Goal: Task Accomplishment & Management: Complete application form

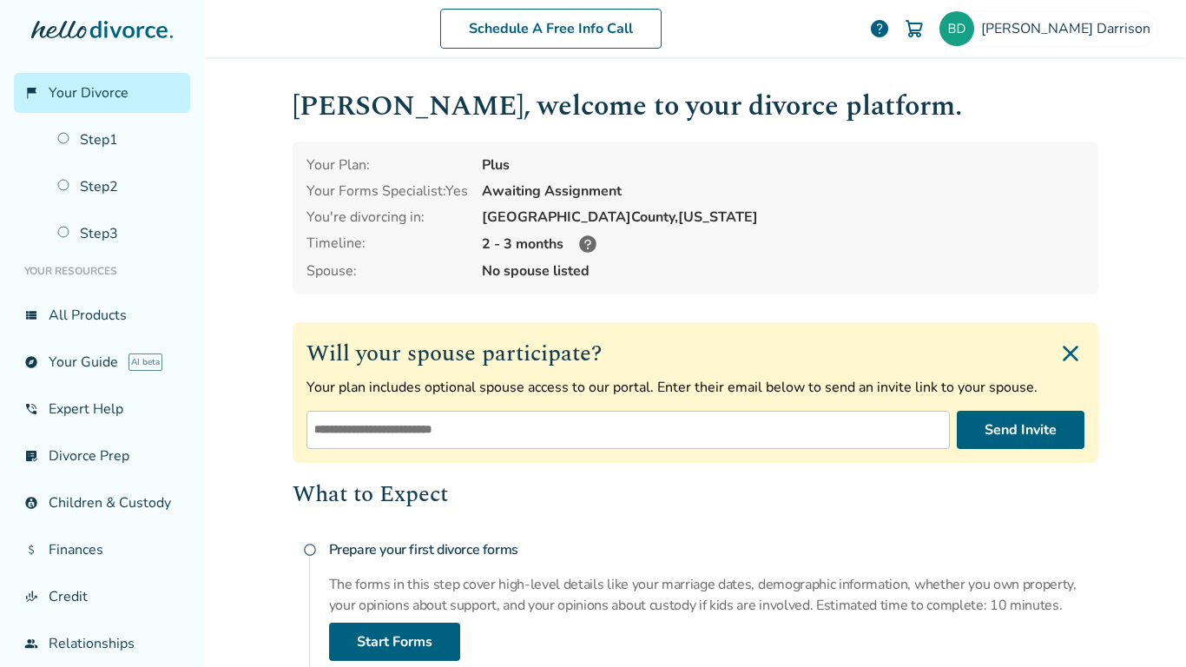
click at [583, 252] on icon at bounding box center [587, 243] width 17 height 17
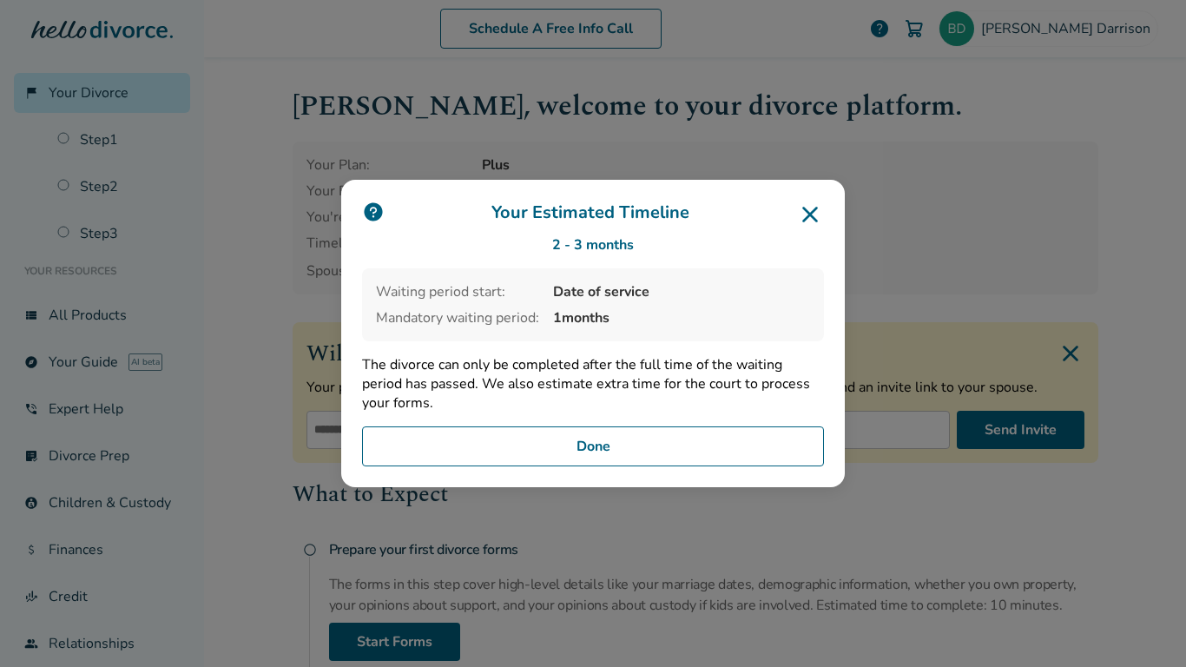
click at [692, 434] on button "Done" at bounding box center [593, 446] width 462 height 40
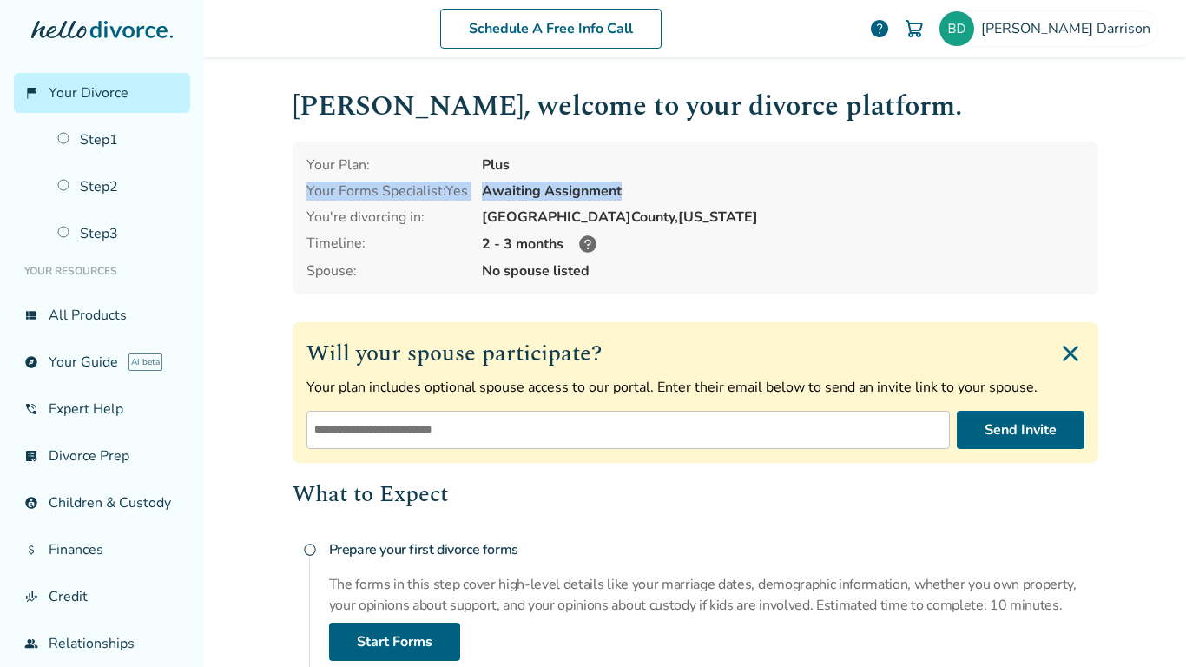
drag, startPoint x: 1170, startPoint y: 160, endPoint x: 1182, endPoint y: 193, distance: 35.2
click at [1182, 192] on div "Schedule A Free Info Call [PERSON_NAME] help Schedule A Free Call [PERSON_NAME]…" at bounding box center [695, 333] width 982 height 667
click at [1156, 162] on div "Schedule A Free Info Call [PERSON_NAME] help Schedule A Free Call [PERSON_NAME]…" at bounding box center [695, 333] width 982 height 667
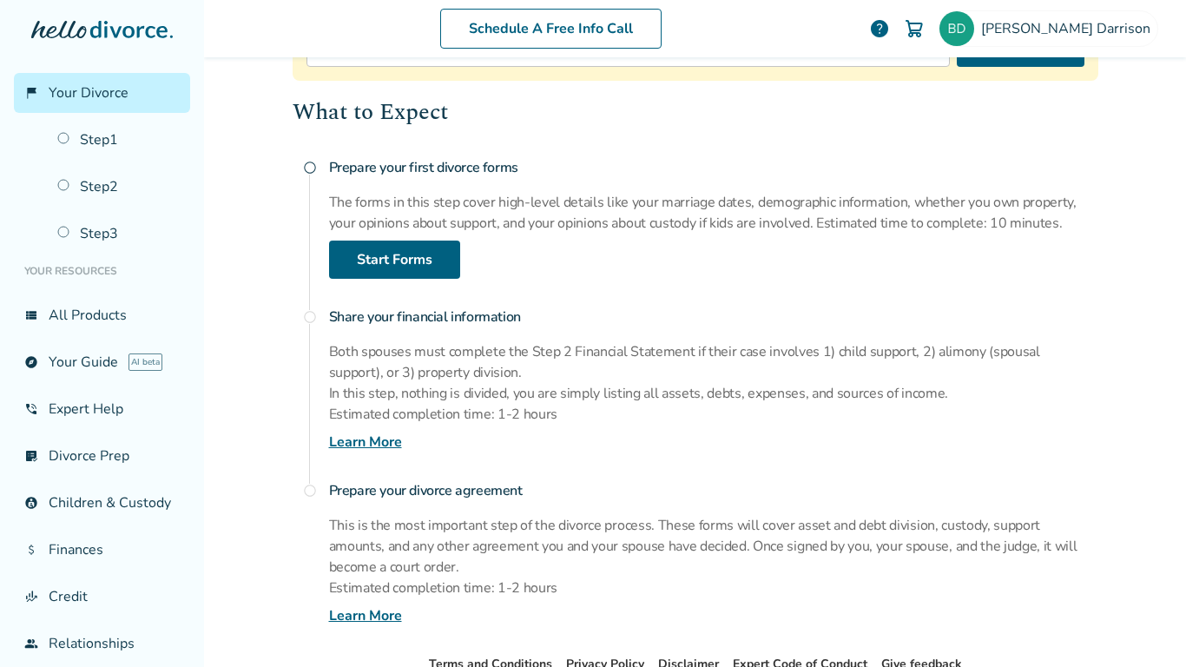
scroll to position [393, 0]
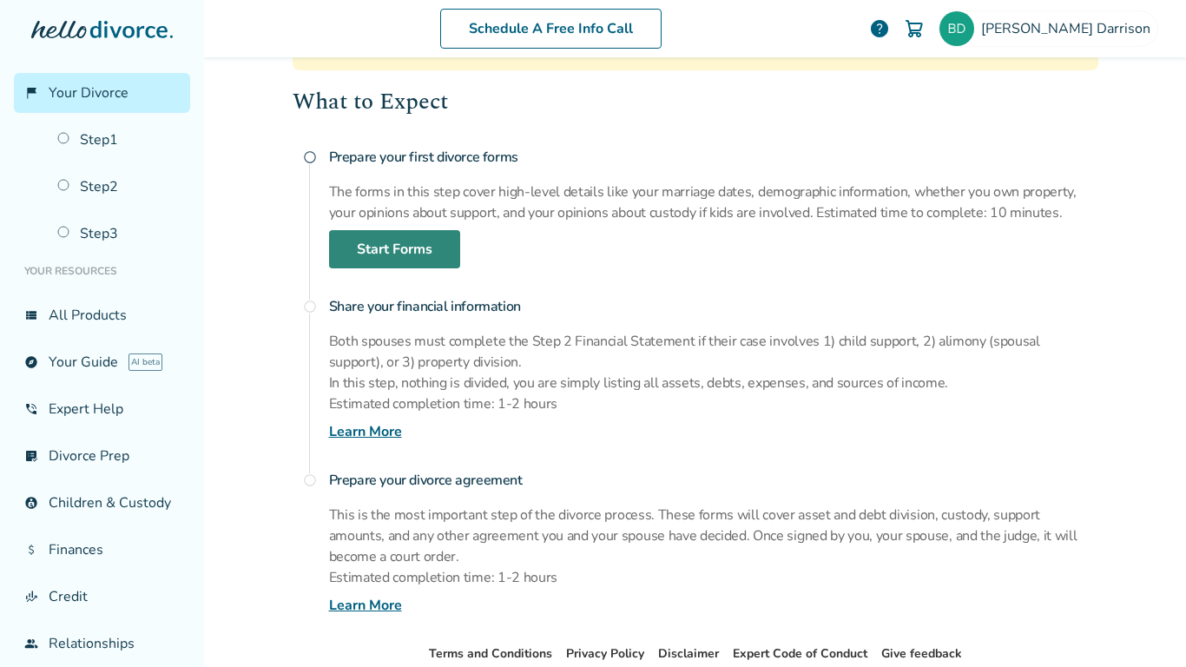
click at [400, 239] on link "Start Forms" at bounding box center [394, 249] width 131 height 38
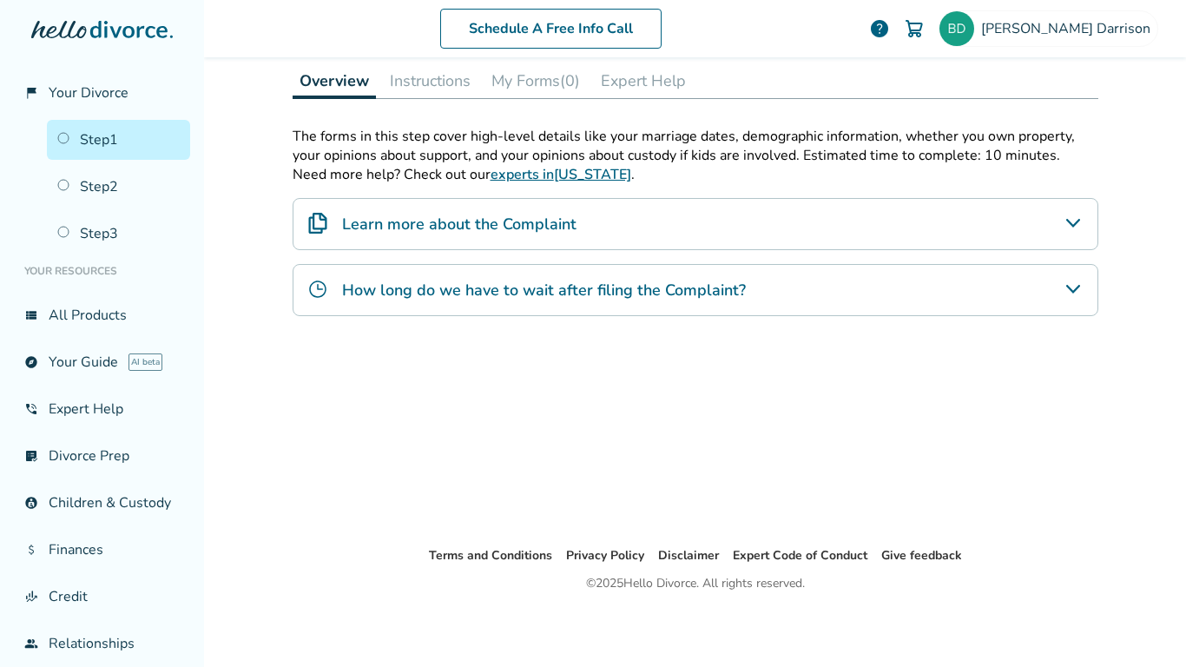
scroll to position [85, 0]
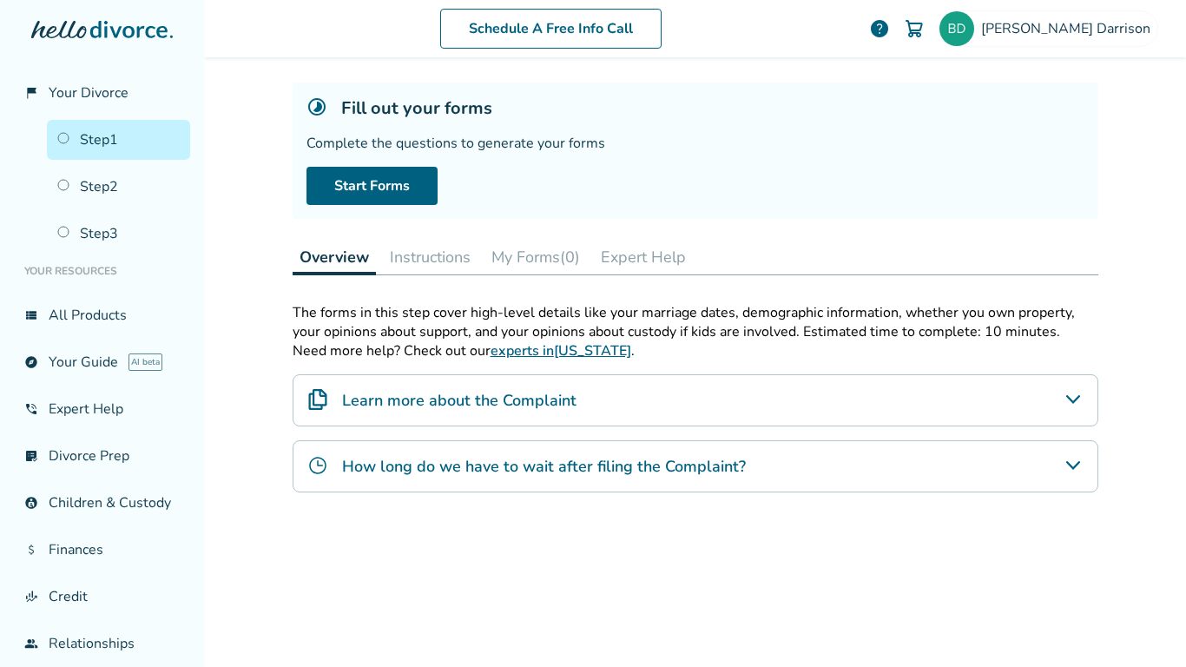
click at [700, 393] on div "Learn more about the Complaint" at bounding box center [696, 400] width 806 height 52
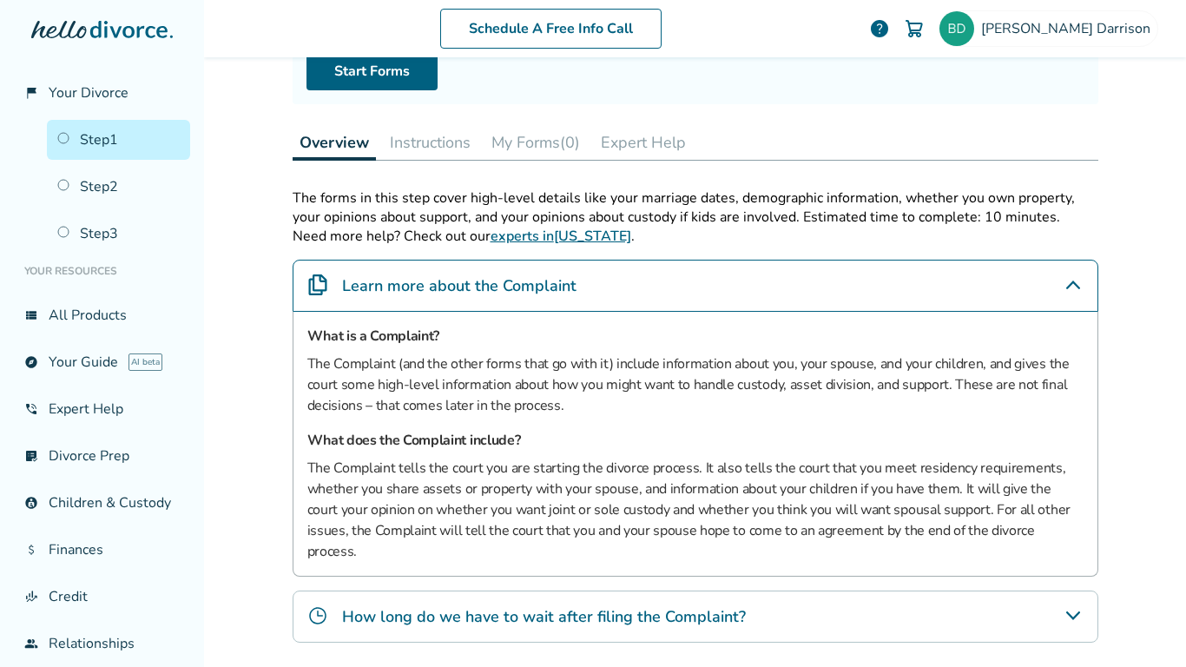
scroll to position [202, 0]
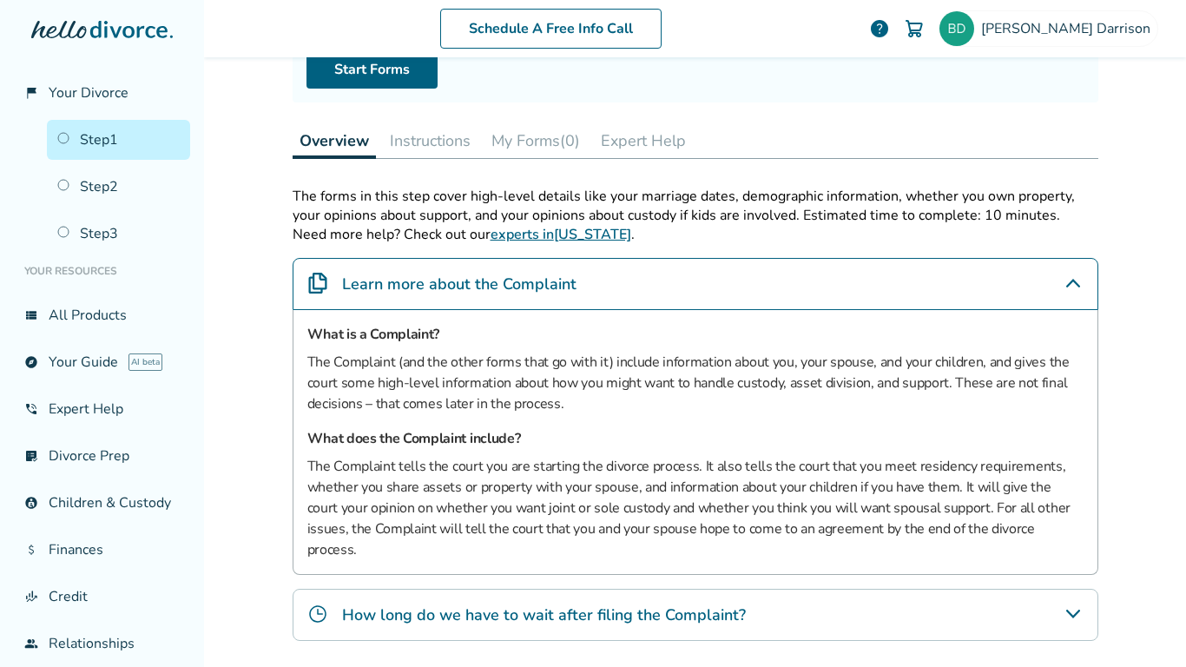
click at [1016, 596] on div "How long do we have to wait after filing the Complaint?" at bounding box center [696, 615] width 806 height 52
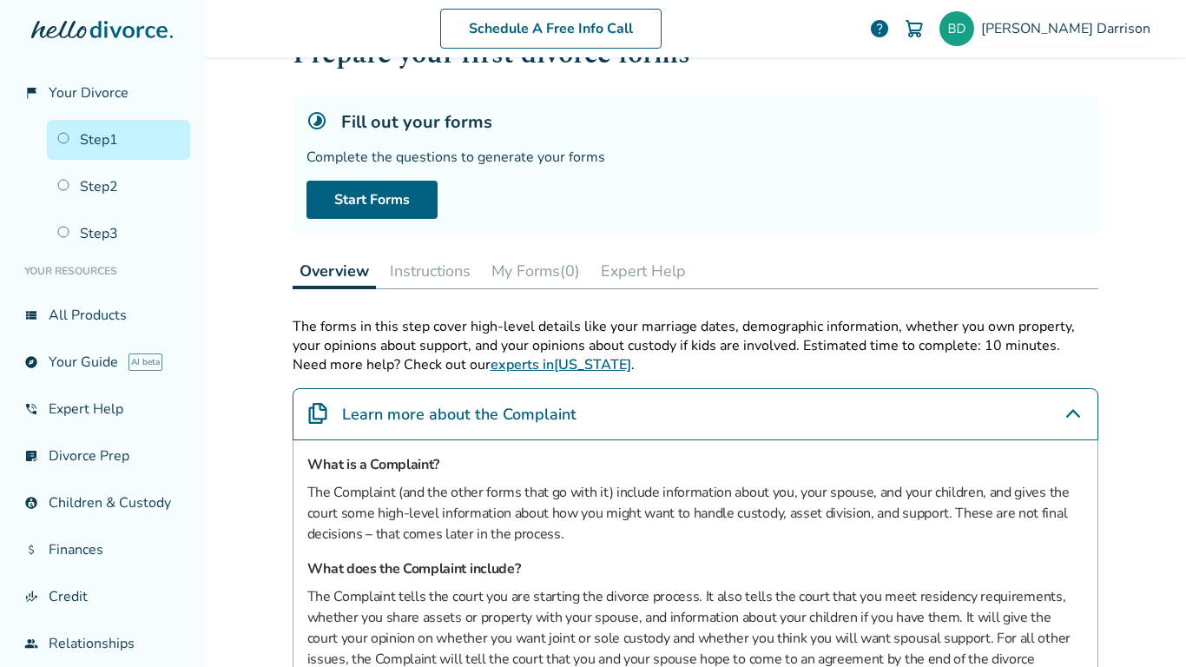
scroll to position [59, 0]
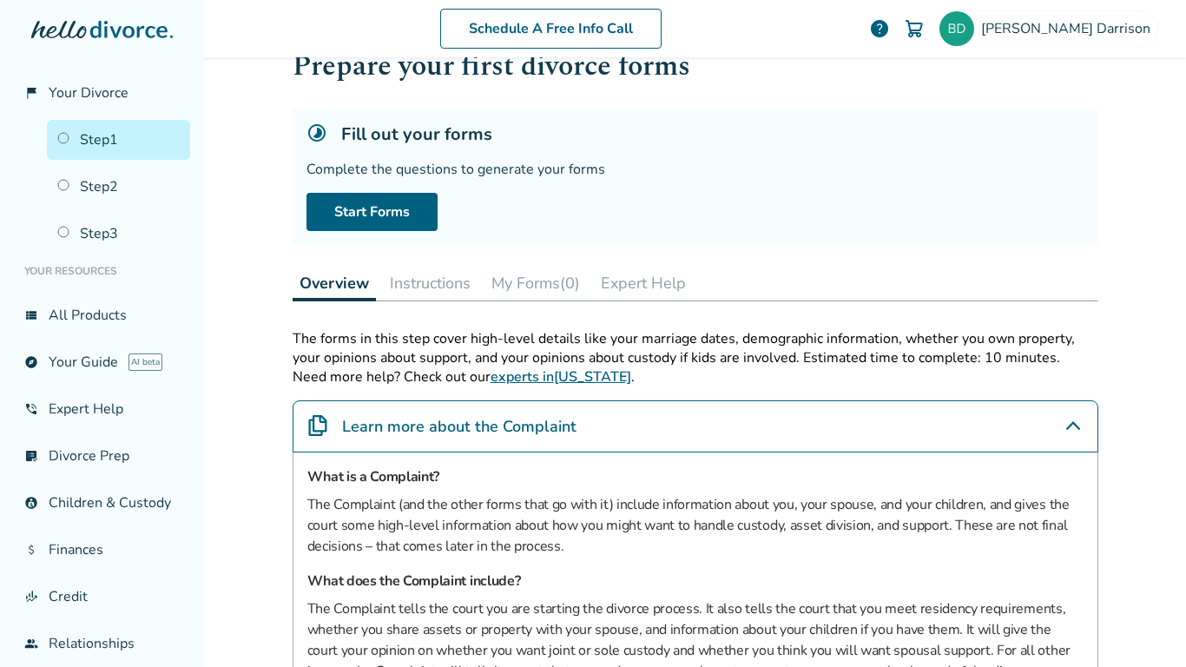
click at [436, 281] on button "Instructions" at bounding box center [430, 283] width 95 height 35
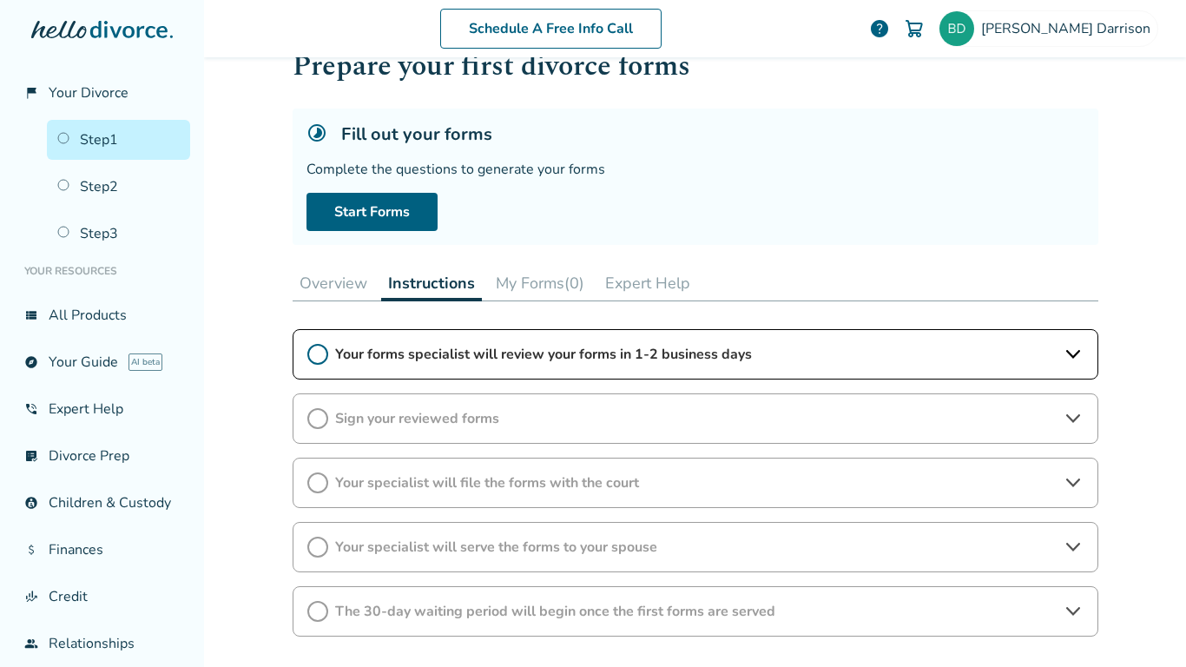
click at [433, 362] on span "Your forms specialist will review your forms in 1-2 business days" at bounding box center [695, 354] width 721 height 19
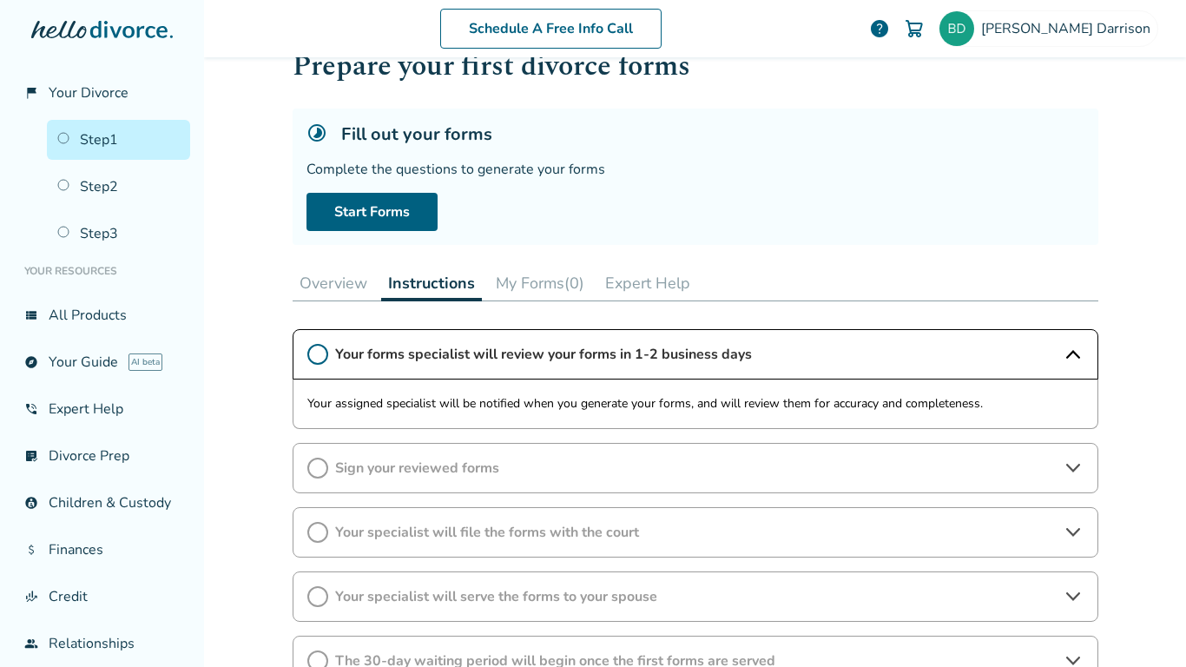
click at [433, 362] on span "Your forms specialist will review your forms in 1-2 business days" at bounding box center [695, 354] width 721 height 19
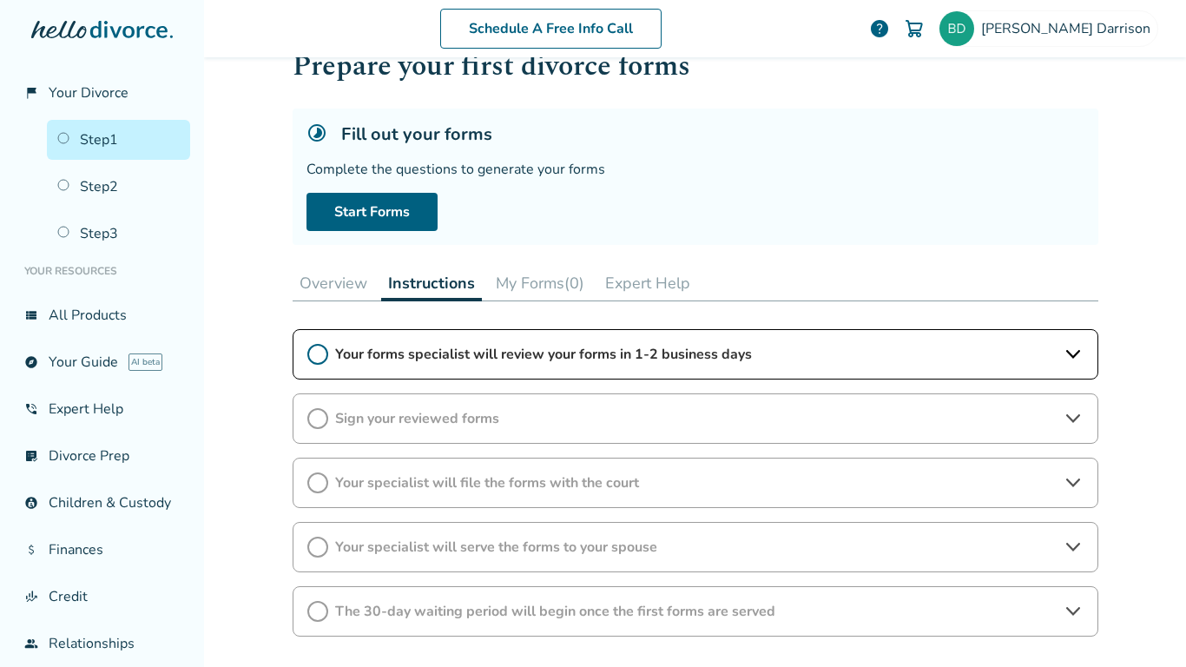
click at [431, 413] on span "Sign your reviewed forms" at bounding box center [695, 418] width 721 height 19
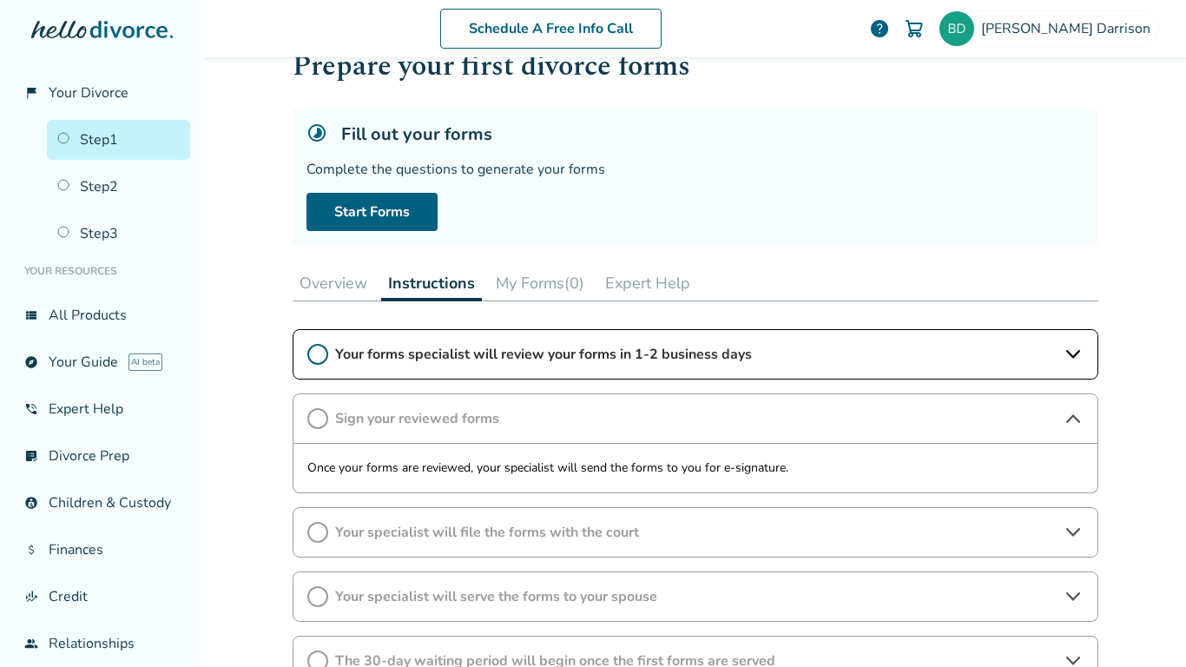
click at [431, 413] on span "Sign your reviewed forms" at bounding box center [695, 418] width 721 height 19
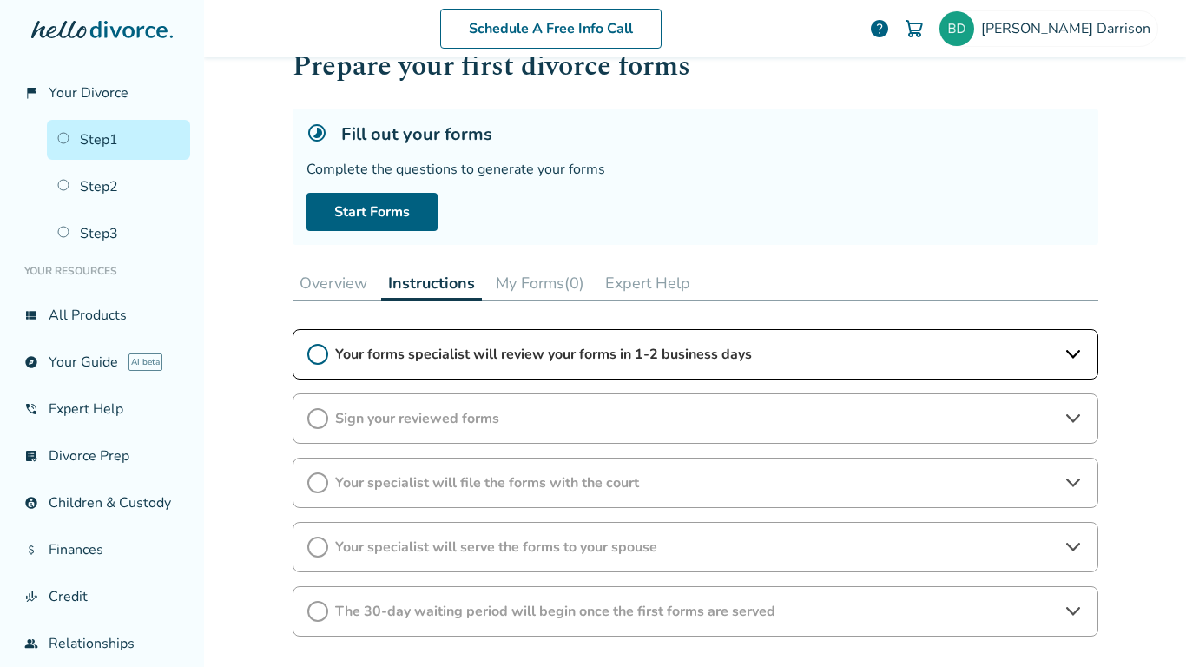
click at [569, 290] on button "My Forms (0)" at bounding box center [540, 283] width 102 height 35
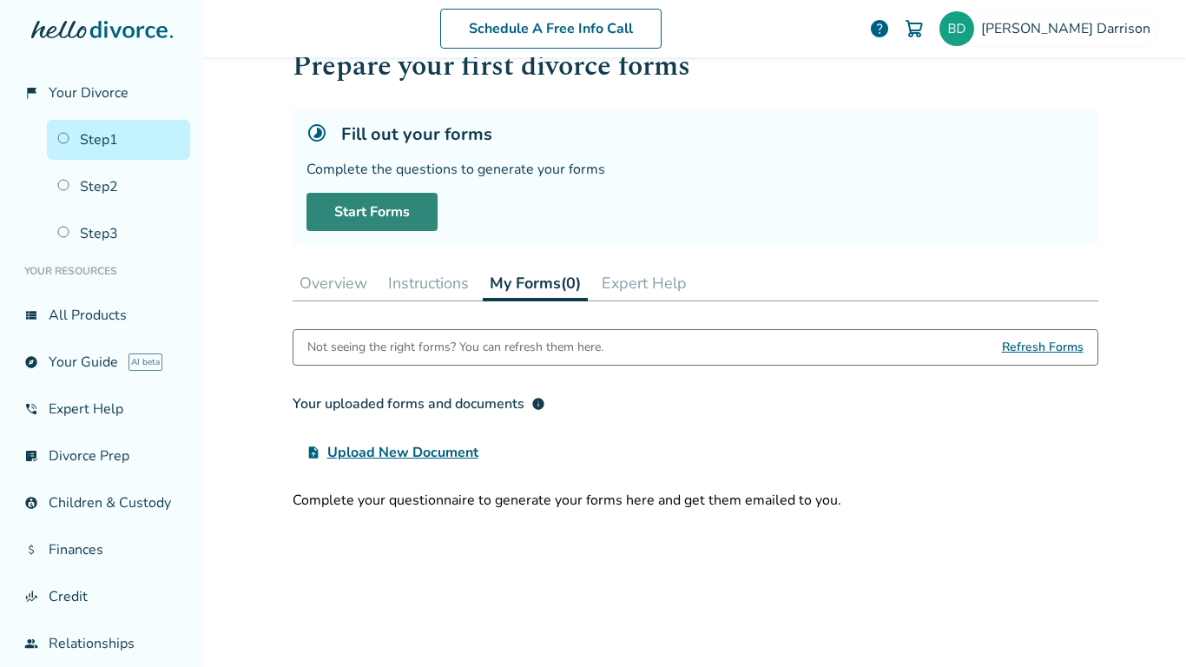
click at [412, 214] on link "Start Forms" at bounding box center [372, 212] width 131 height 38
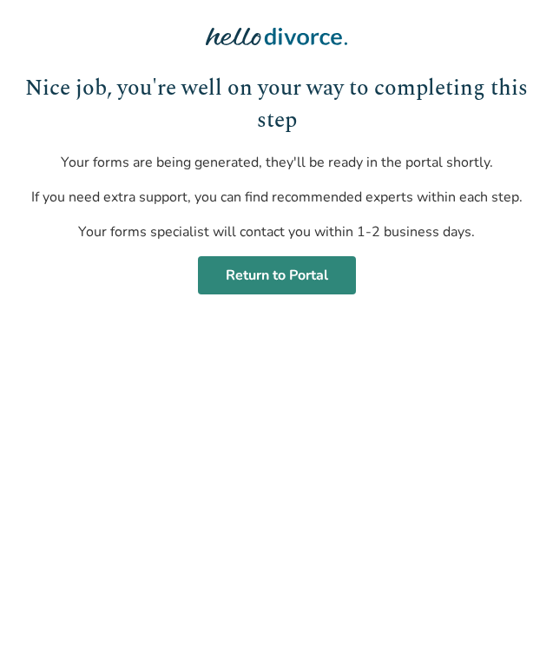
click at [270, 272] on link "Return to Portal" at bounding box center [277, 275] width 158 height 38
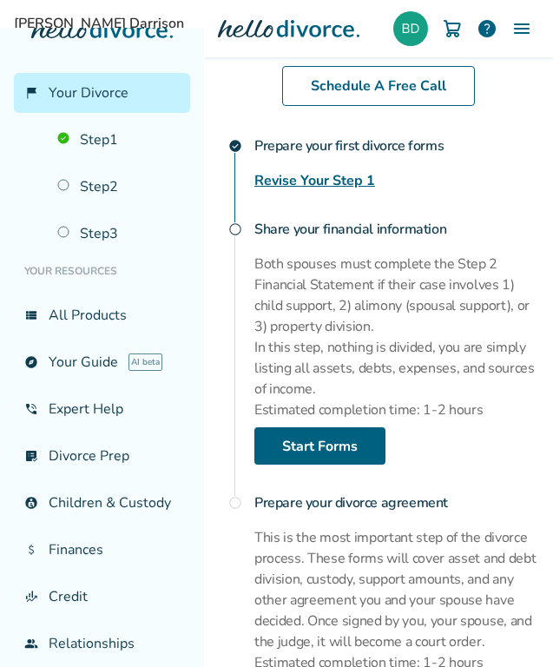
scroll to position [659, 0]
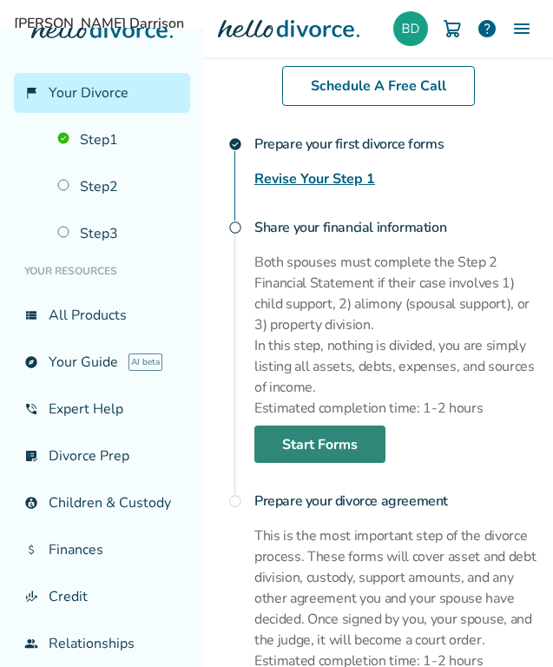
click at [314, 449] on link "Start Forms" at bounding box center [319, 445] width 131 height 38
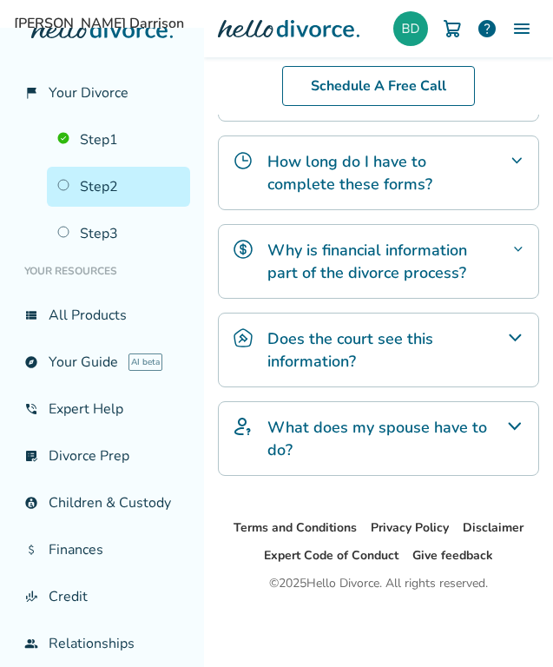
scroll to position [142, 0]
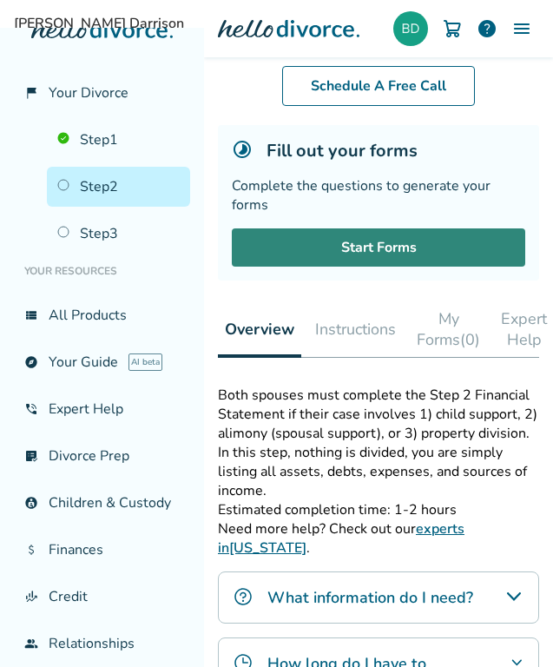
click at [382, 232] on link "Start Forms" at bounding box center [379, 247] width 294 height 38
